Goal: Transaction & Acquisition: Purchase product/service

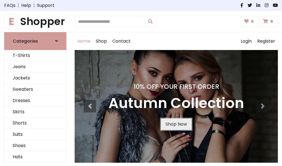
click at [176, 124] on link "Shop Now" at bounding box center [176, 125] width 31 height 12
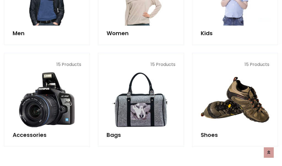
scroll to position [549, 0]
